Goal: Information Seeking & Learning: Learn about a topic

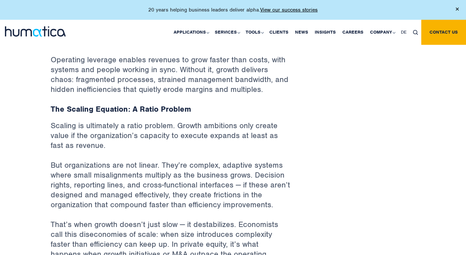
scroll to position [362, 0]
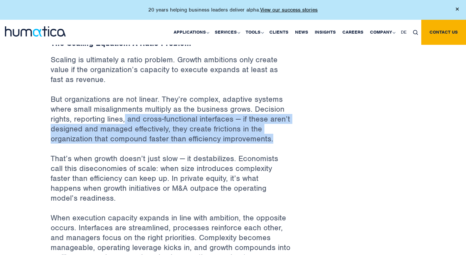
drag, startPoint x: 124, startPoint y: 120, endPoint x: 282, endPoint y: 140, distance: 159.5
click at [282, 140] on p "But organizations are not linear. They’re complex, adaptive systems where small…" at bounding box center [171, 123] width 240 height 59
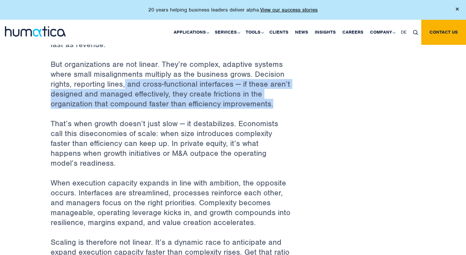
scroll to position [428, 0]
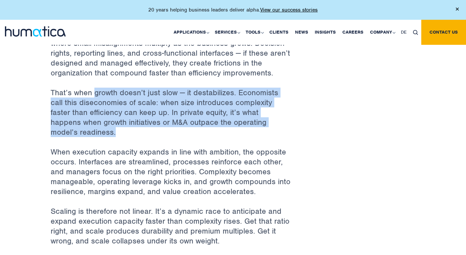
drag, startPoint x: 94, startPoint y: 92, endPoint x: 302, endPoint y: 119, distance: 210.2
click at [142, 102] on p "That’s when growth doesn’t just slow — it destabilizes. Economists call this di…" at bounding box center [171, 116] width 240 height 59
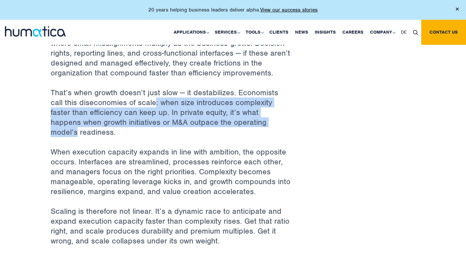
drag, startPoint x: 142, startPoint y: 100, endPoint x: 241, endPoint y: 117, distance: 100.5
click at [241, 117] on p "That’s when growth doesn’t just slow — it destabilizes. Economists call this di…" at bounding box center [171, 116] width 240 height 59
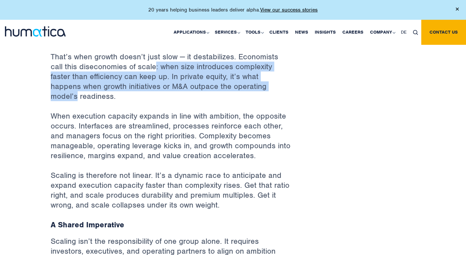
scroll to position [493, 0]
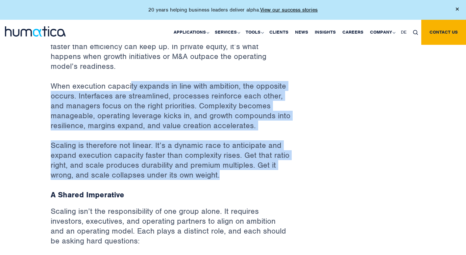
drag, startPoint x: 130, startPoint y: 74, endPoint x: 270, endPoint y: 163, distance: 166.4
click at [226, 147] on p "Scaling is therefore not linear. It’s a dynamic race to anticipate and expand e…" at bounding box center [171, 164] width 240 height 49
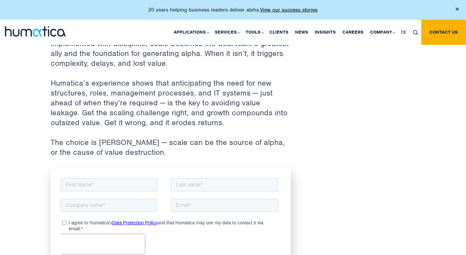
scroll to position [1217, 0]
